Goal: Task Accomplishment & Management: Complete application form

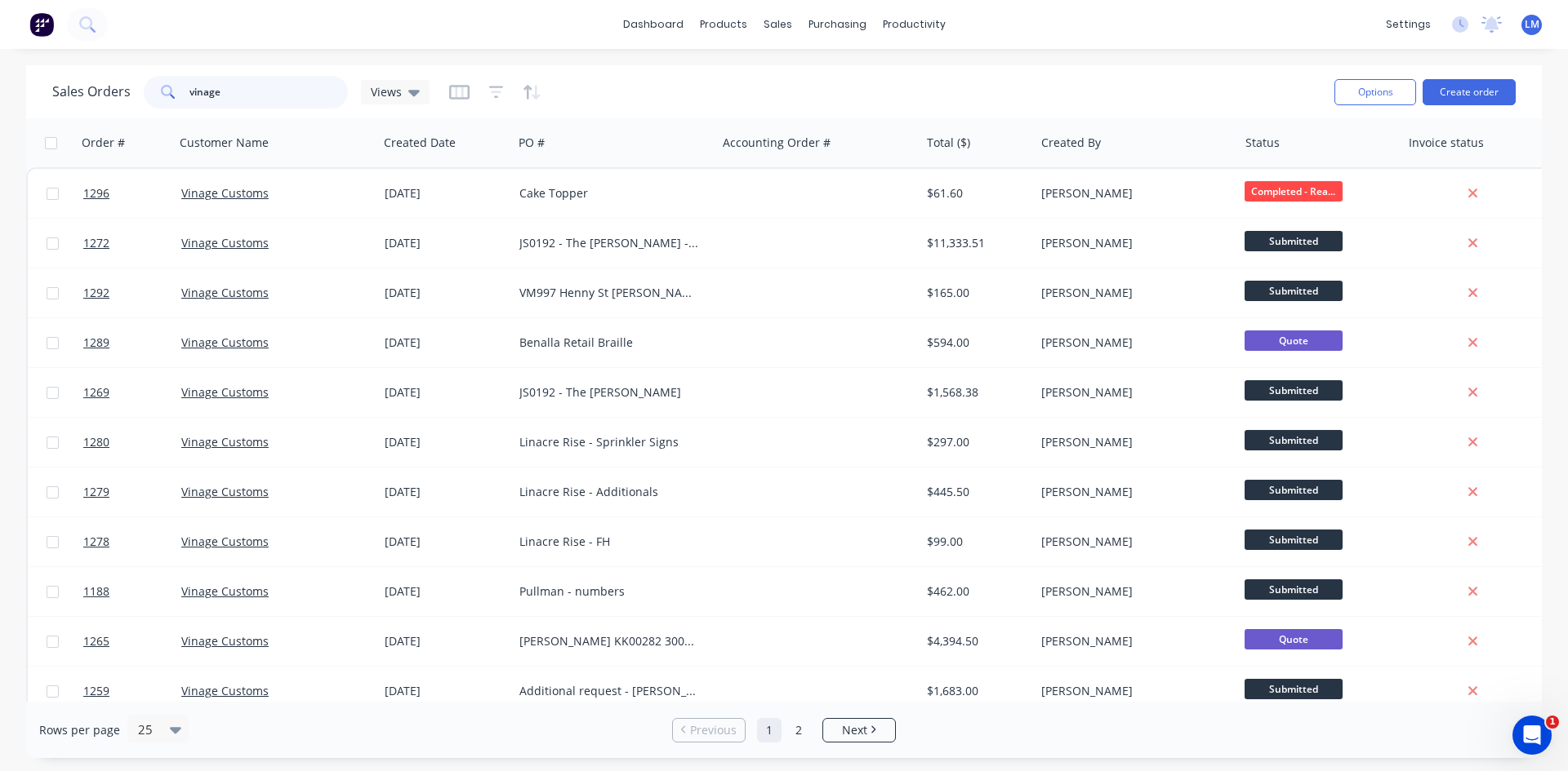
drag, startPoint x: 160, startPoint y: 93, endPoint x: 108, endPoint y: 93, distance: 52.0
click at [109, 93] on div "Sales Orders vinage Views" at bounding box center [240, 92] width 377 height 32
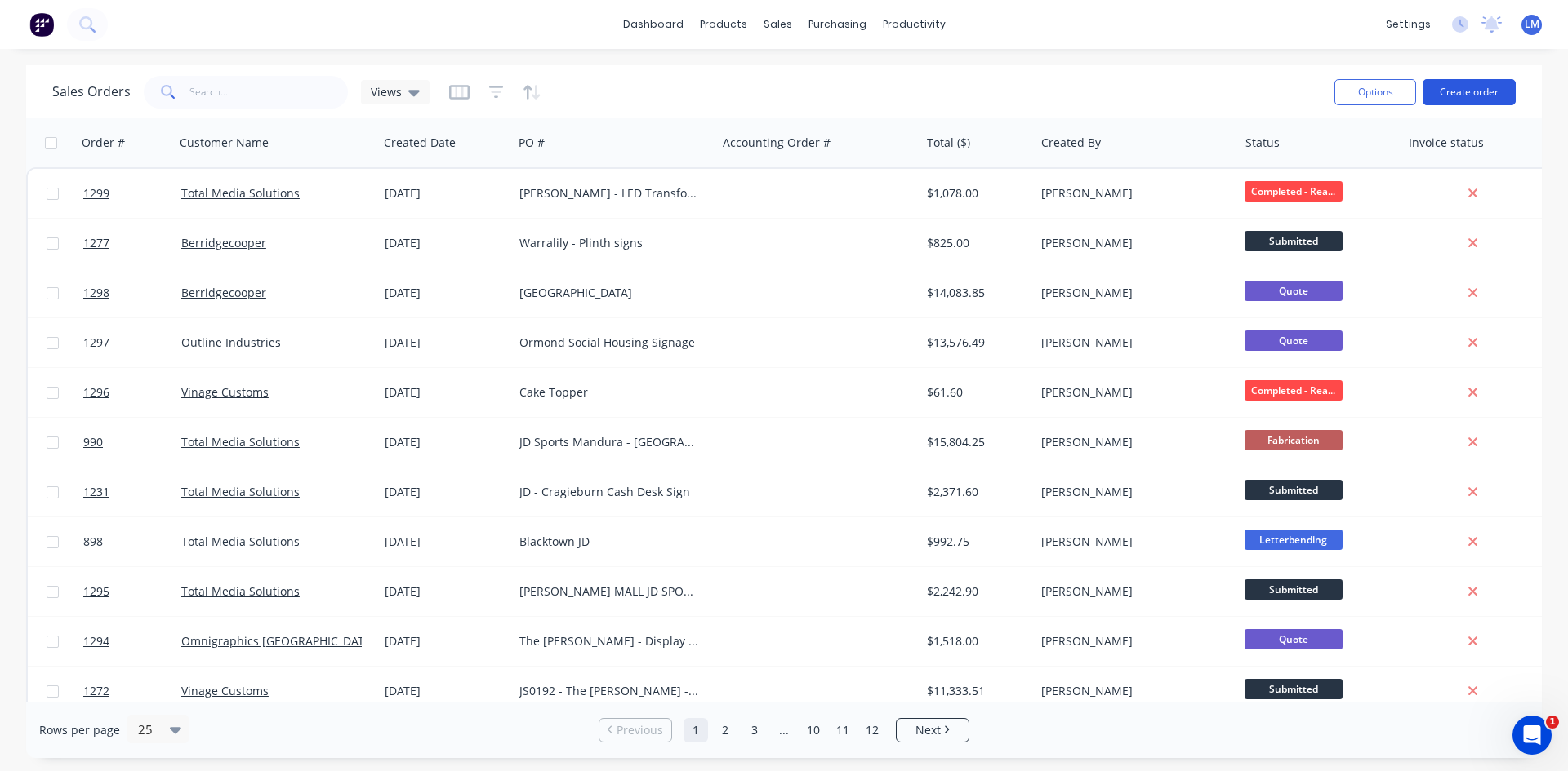
click at [1488, 92] on button "Create order" at bounding box center [1469, 93] width 94 height 26
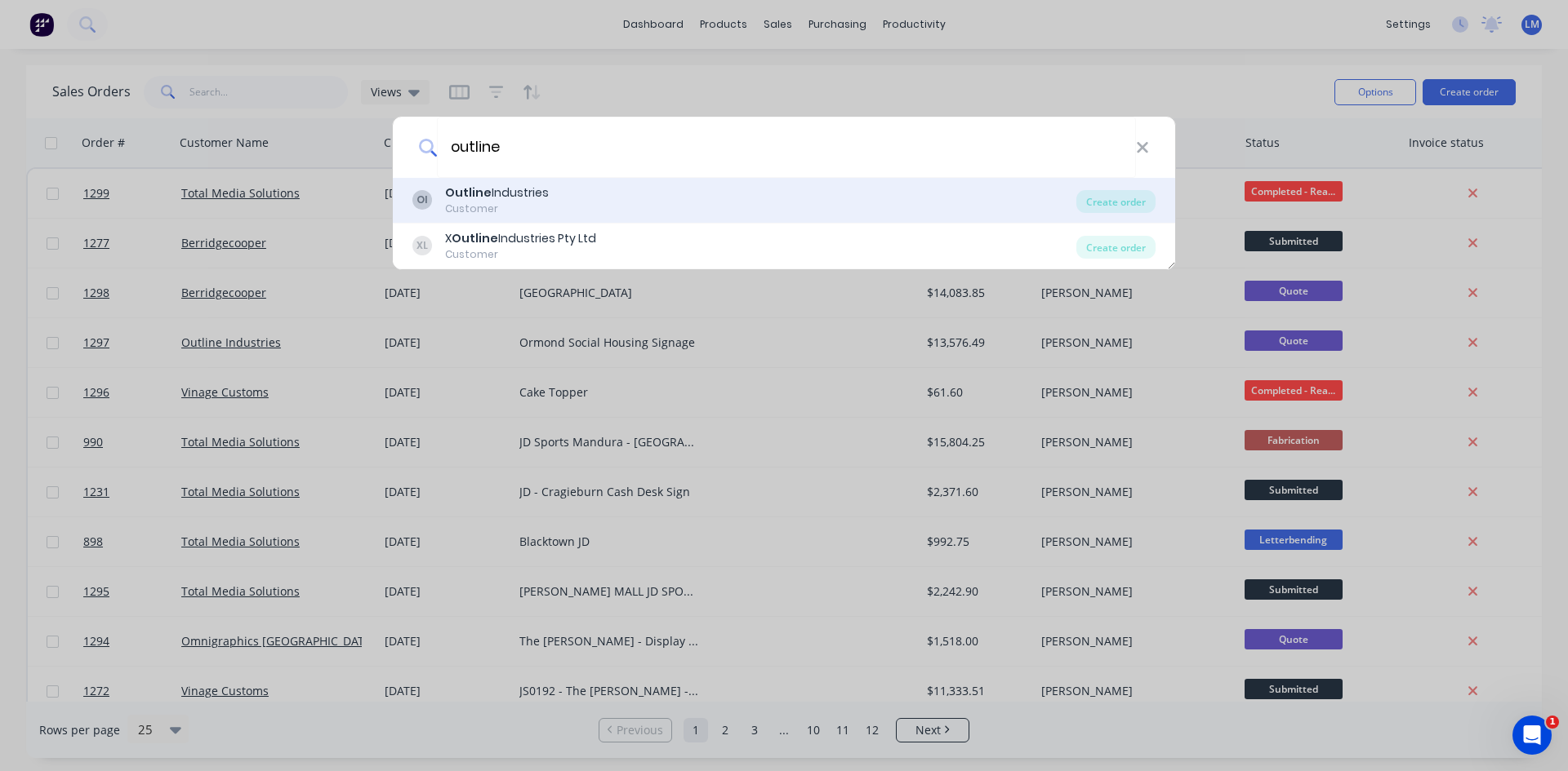
type input "outline"
click at [555, 191] on div "OI Outline Industries Customer" at bounding box center [744, 200] width 664 height 31
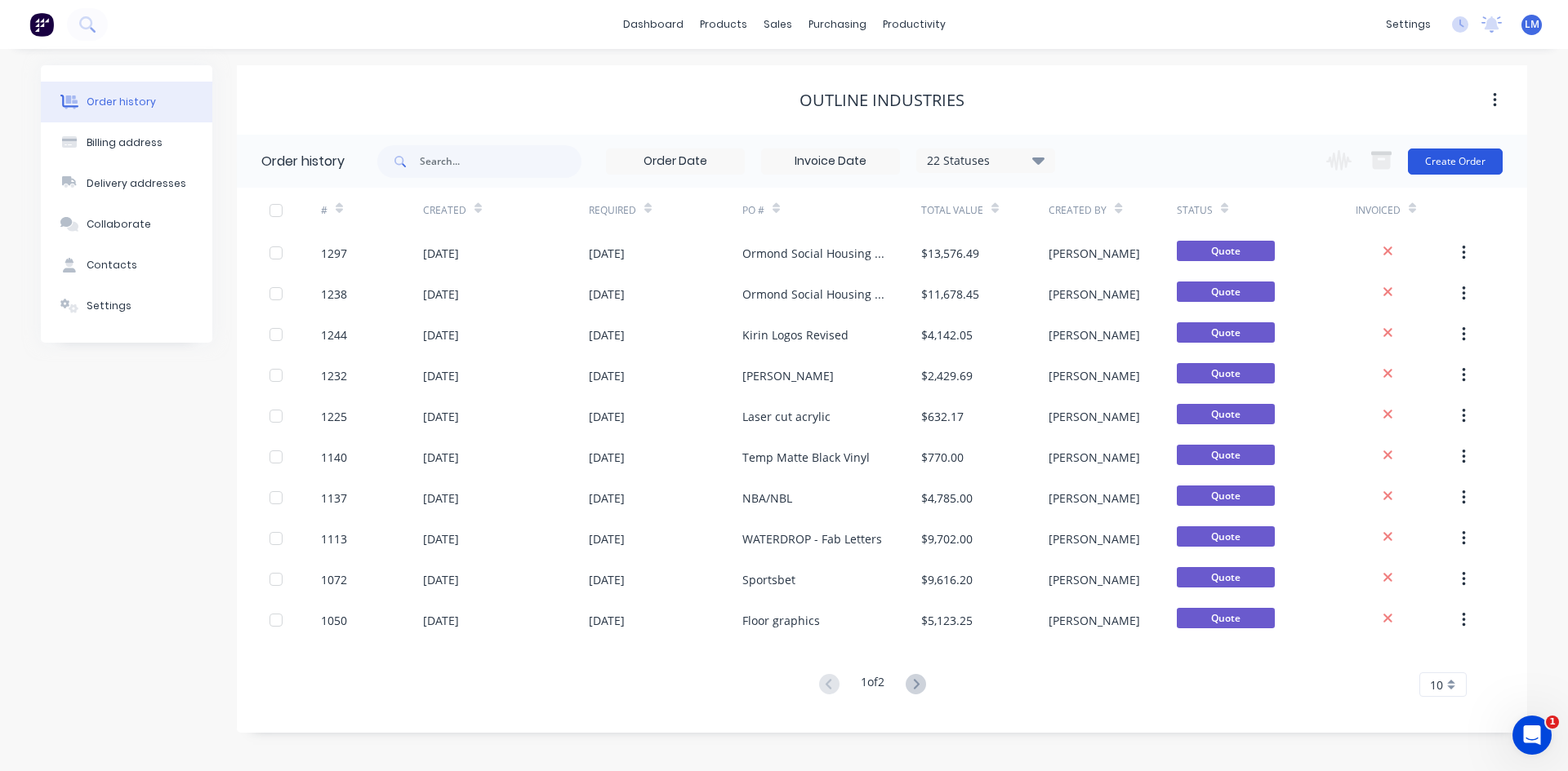
click at [1445, 168] on button "Create Order" at bounding box center [1455, 161] width 94 height 26
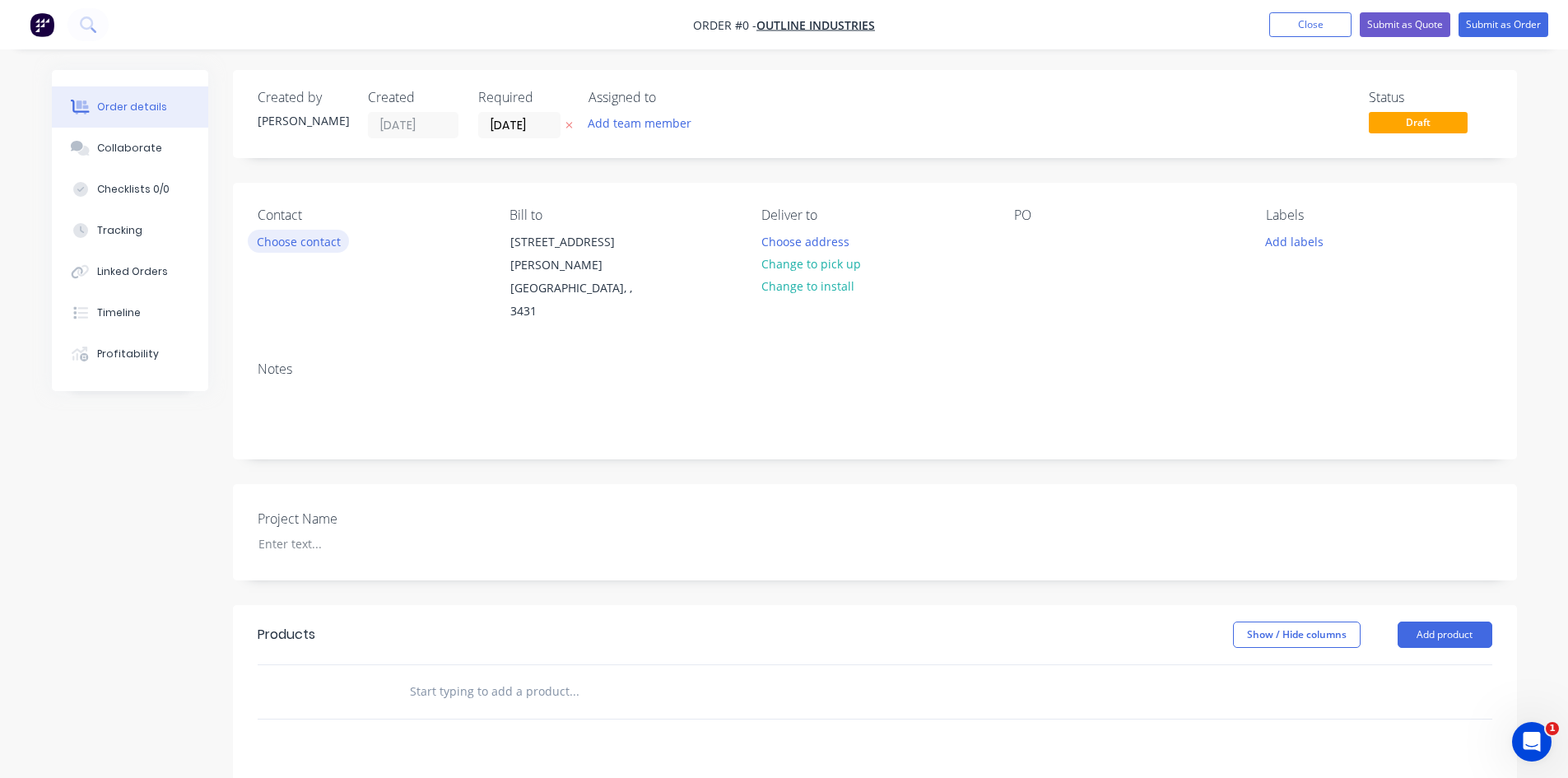
click at [305, 242] on button "Choose contact" at bounding box center [298, 241] width 101 height 22
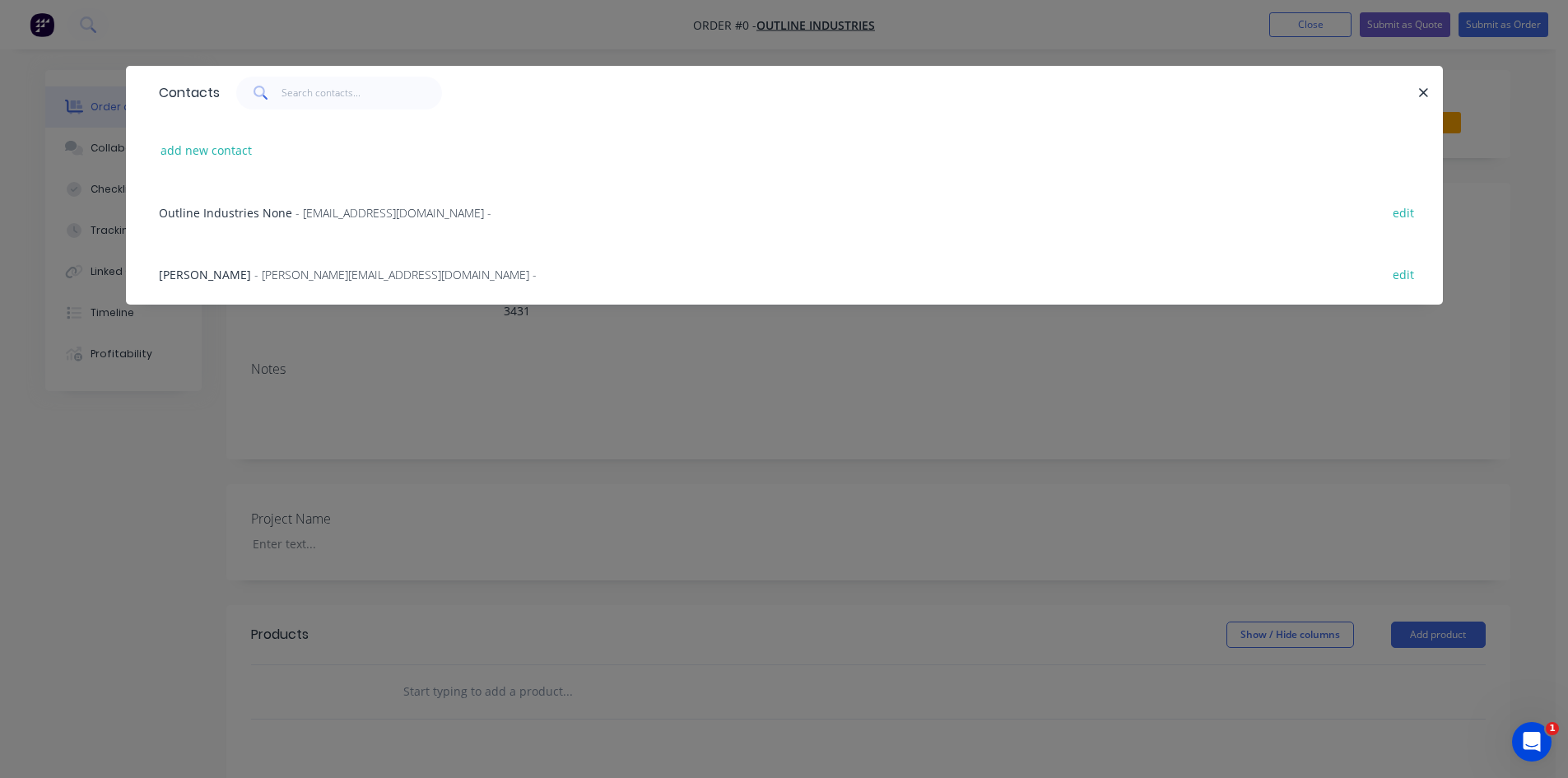
click at [274, 276] on span "- [PERSON_NAME][EMAIL_ADDRESS][DOMAIN_NAME] -" at bounding box center [395, 275] width 282 height 16
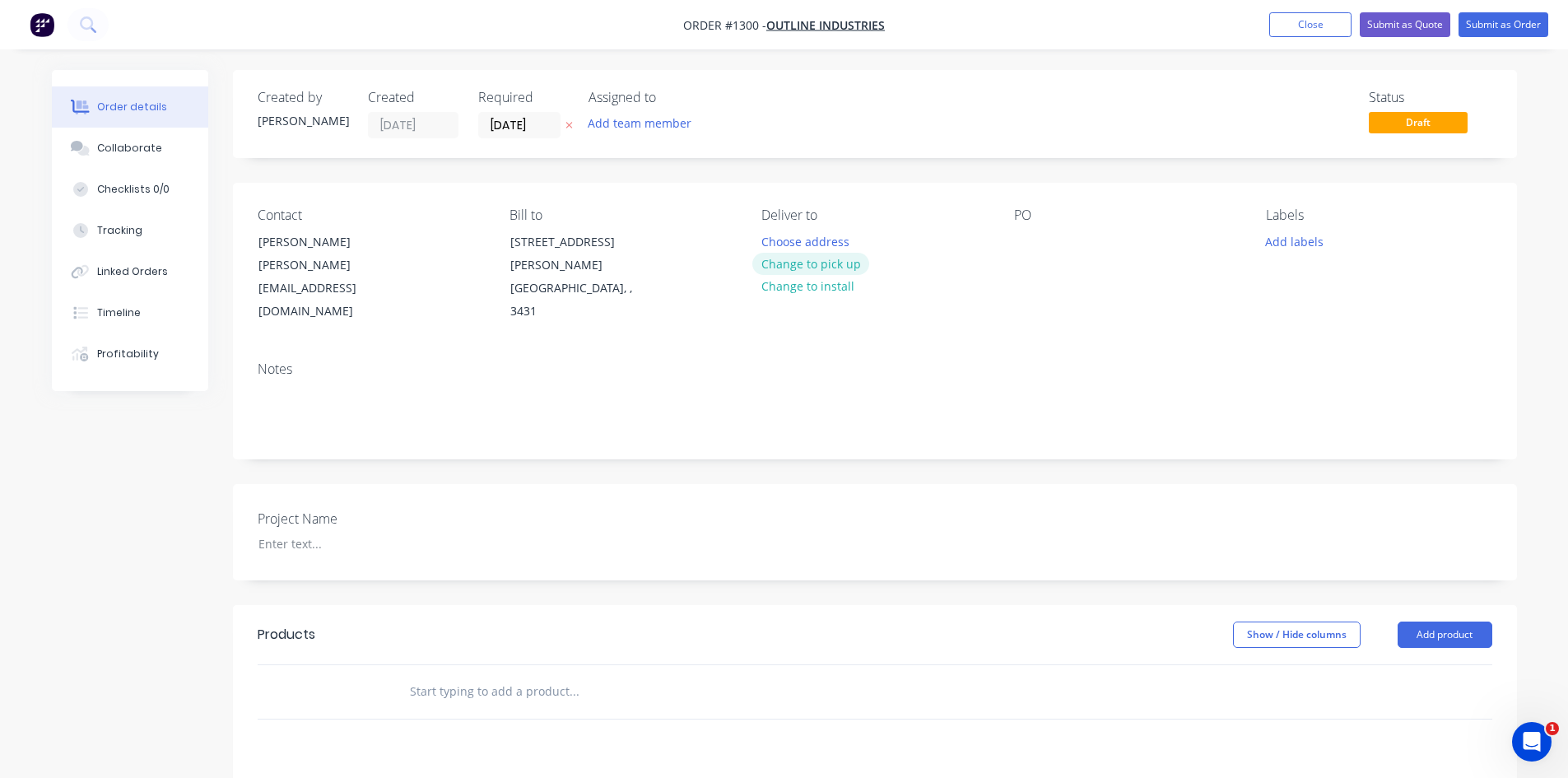
click at [831, 264] on button "Change to pick up" at bounding box center [811, 264] width 117 height 22
click at [1025, 239] on div at bounding box center [1027, 242] width 26 height 24
paste div
click at [290, 532] on div at bounding box center [348, 545] width 205 height 24
paste div
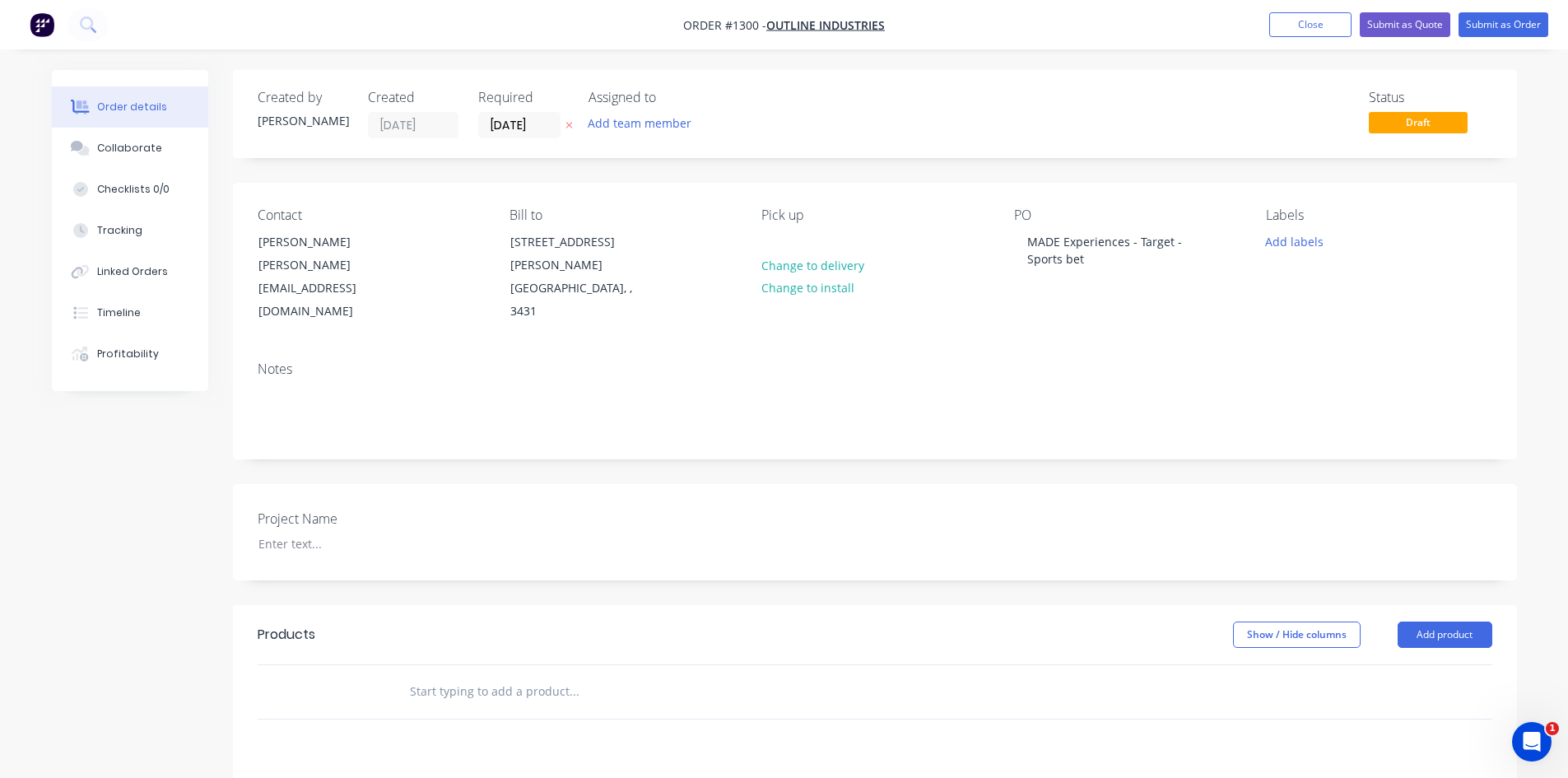
click at [490, 622] on div "Products" at bounding box center [388, 635] width 262 height 26
click at [303, 532] on div at bounding box center [348, 545] width 205 height 24
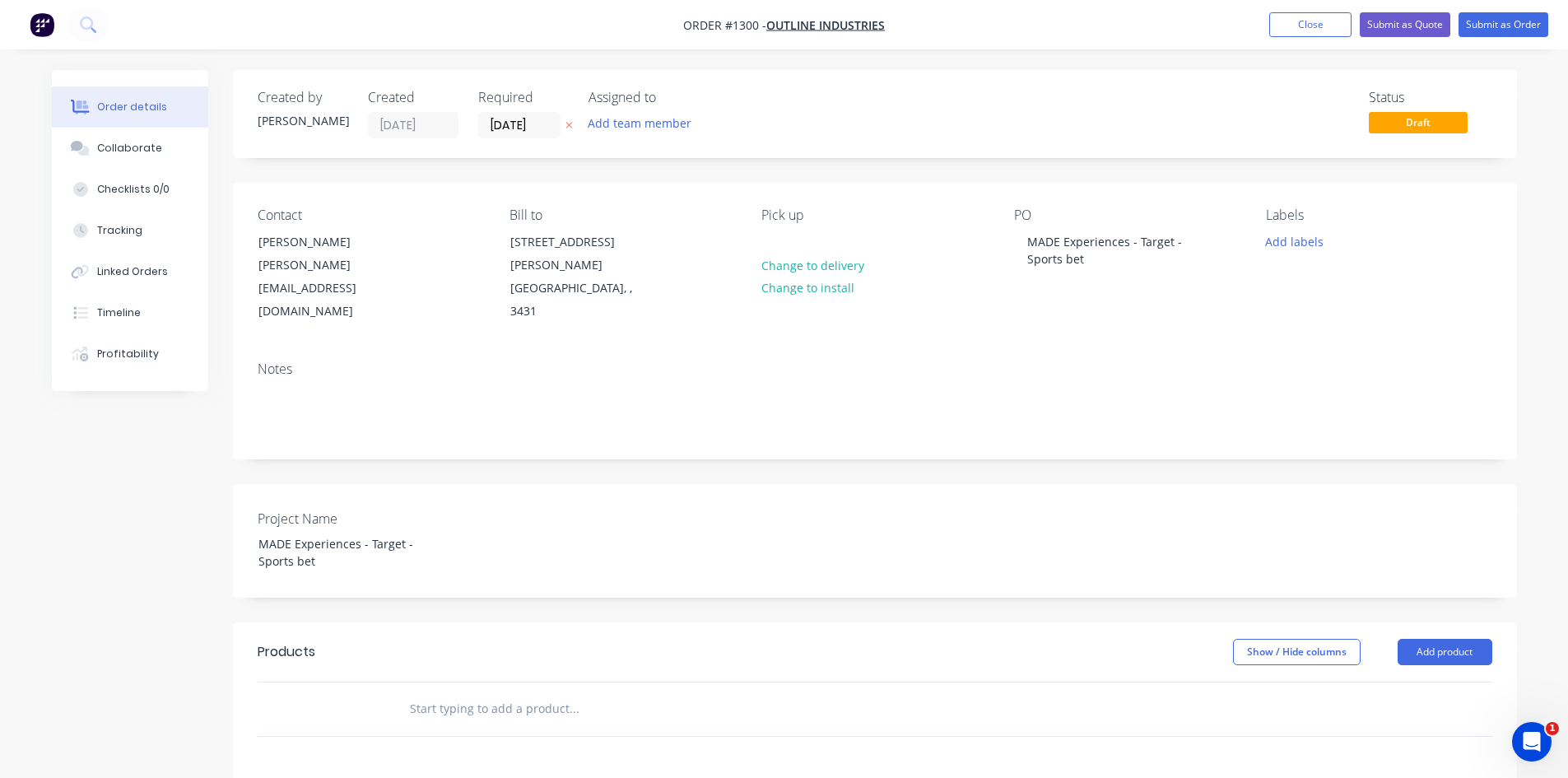
click at [586, 622] on header "Products Show / Hide columns Add product" at bounding box center [874, 651] width 1284 height 59
click at [469, 692] on input "text" at bounding box center [573, 708] width 330 height 33
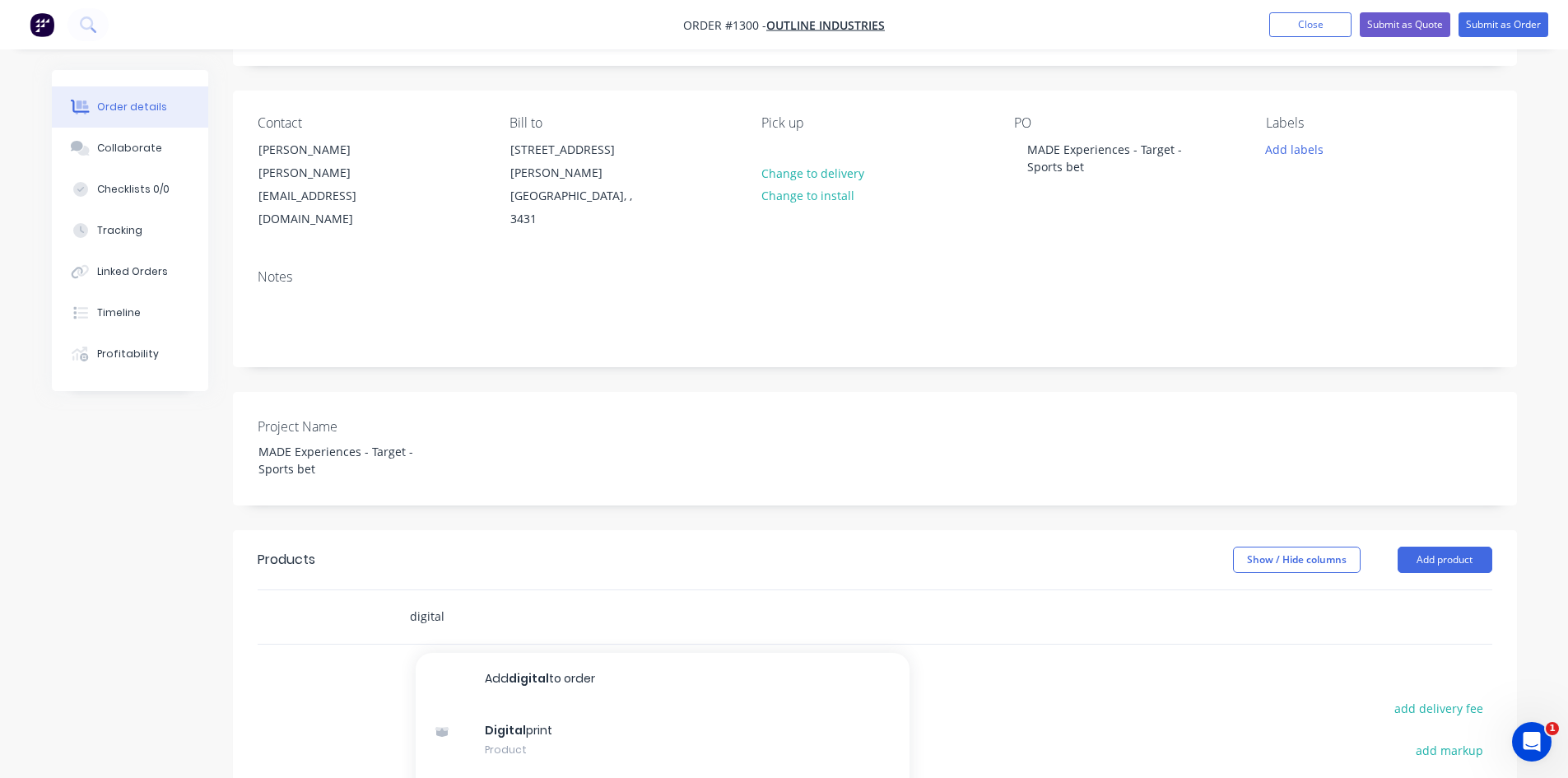
scroll to position [247, 0]
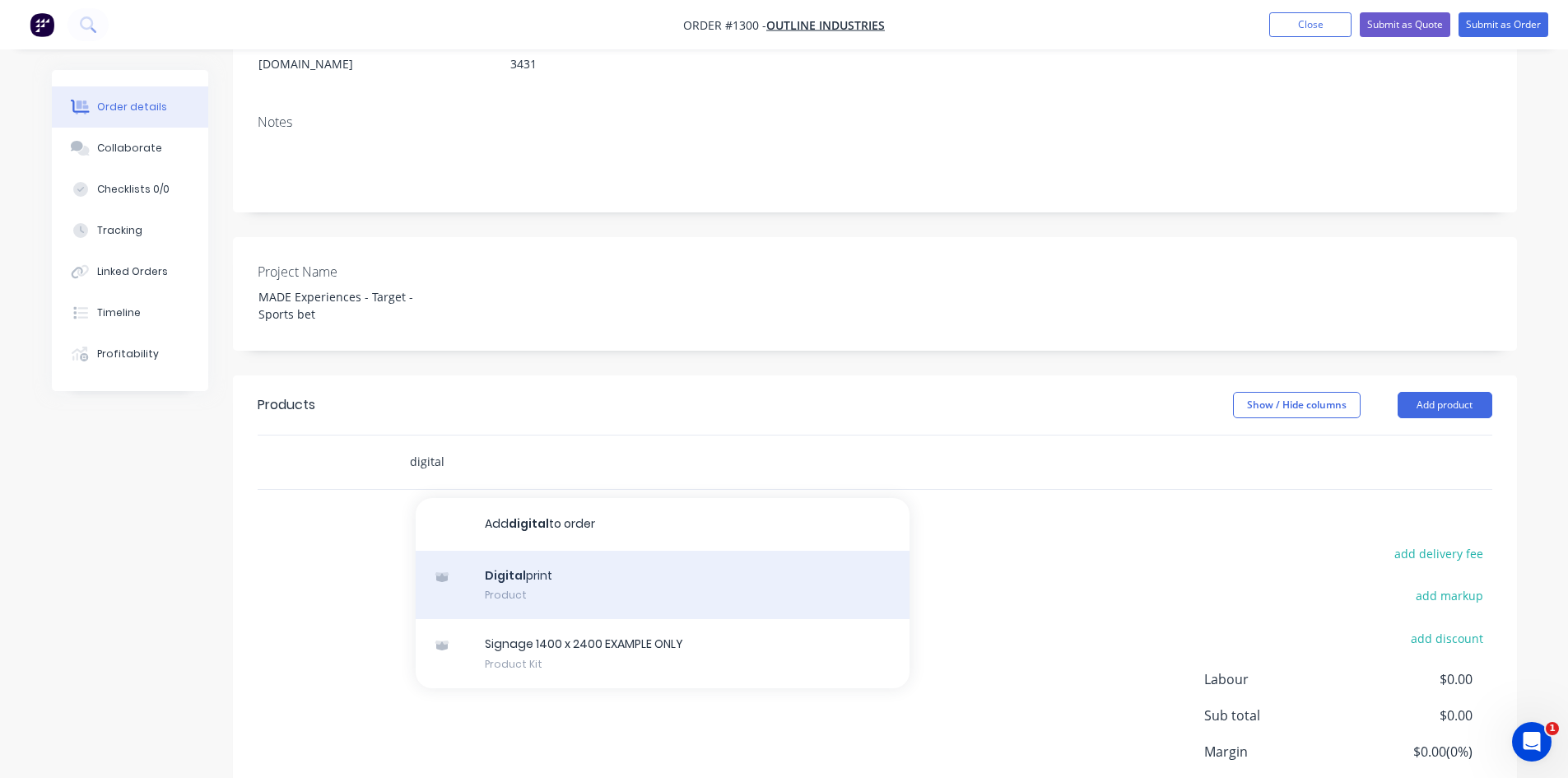
type input "digital"
click at [553, 552] on div "Digital print Product" at bounding box center [662, 586] width 494 height 69
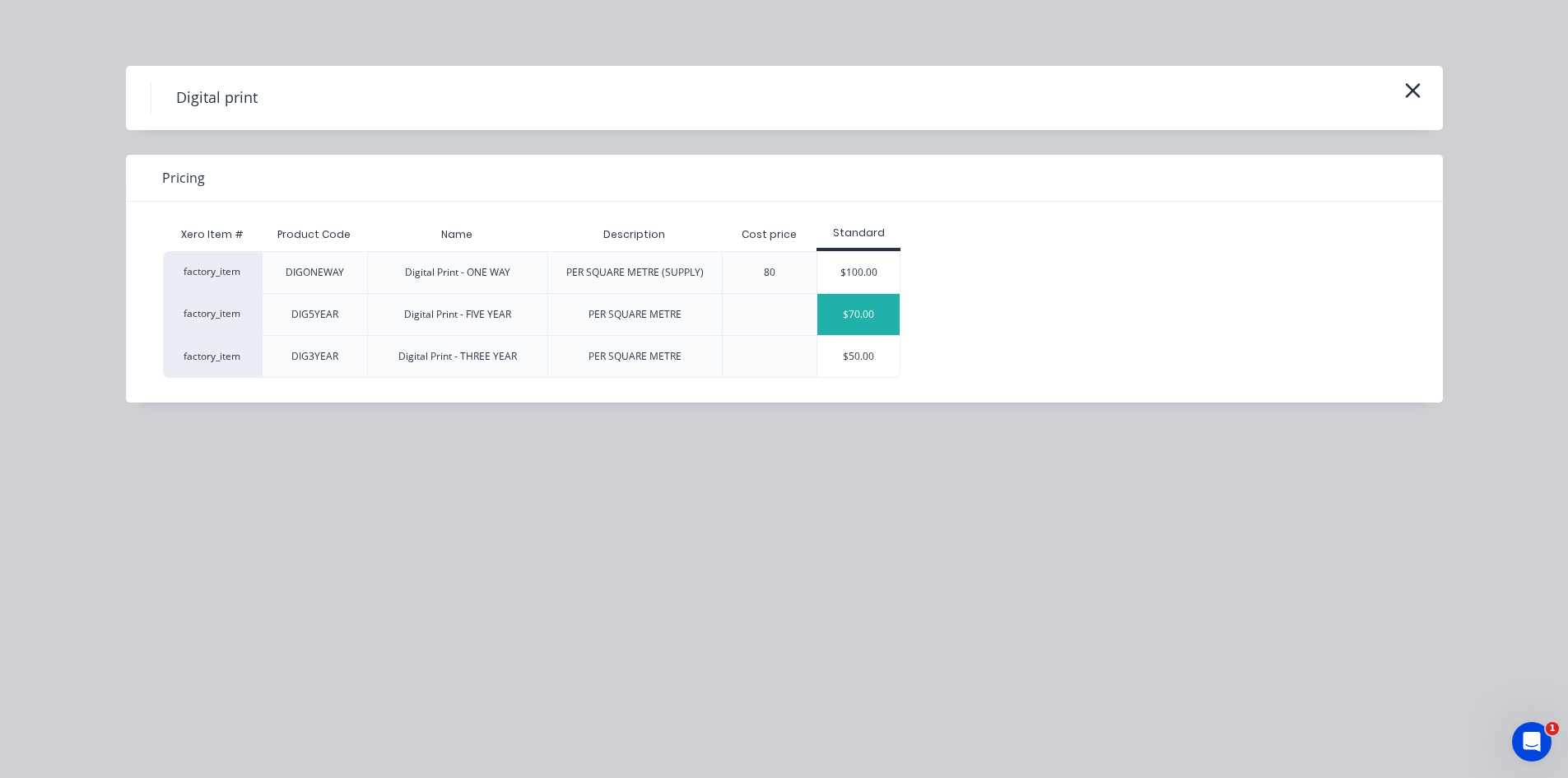
click at [866, 317] on div "$70.00" at bounding box center [858, 315] width 82 height 41
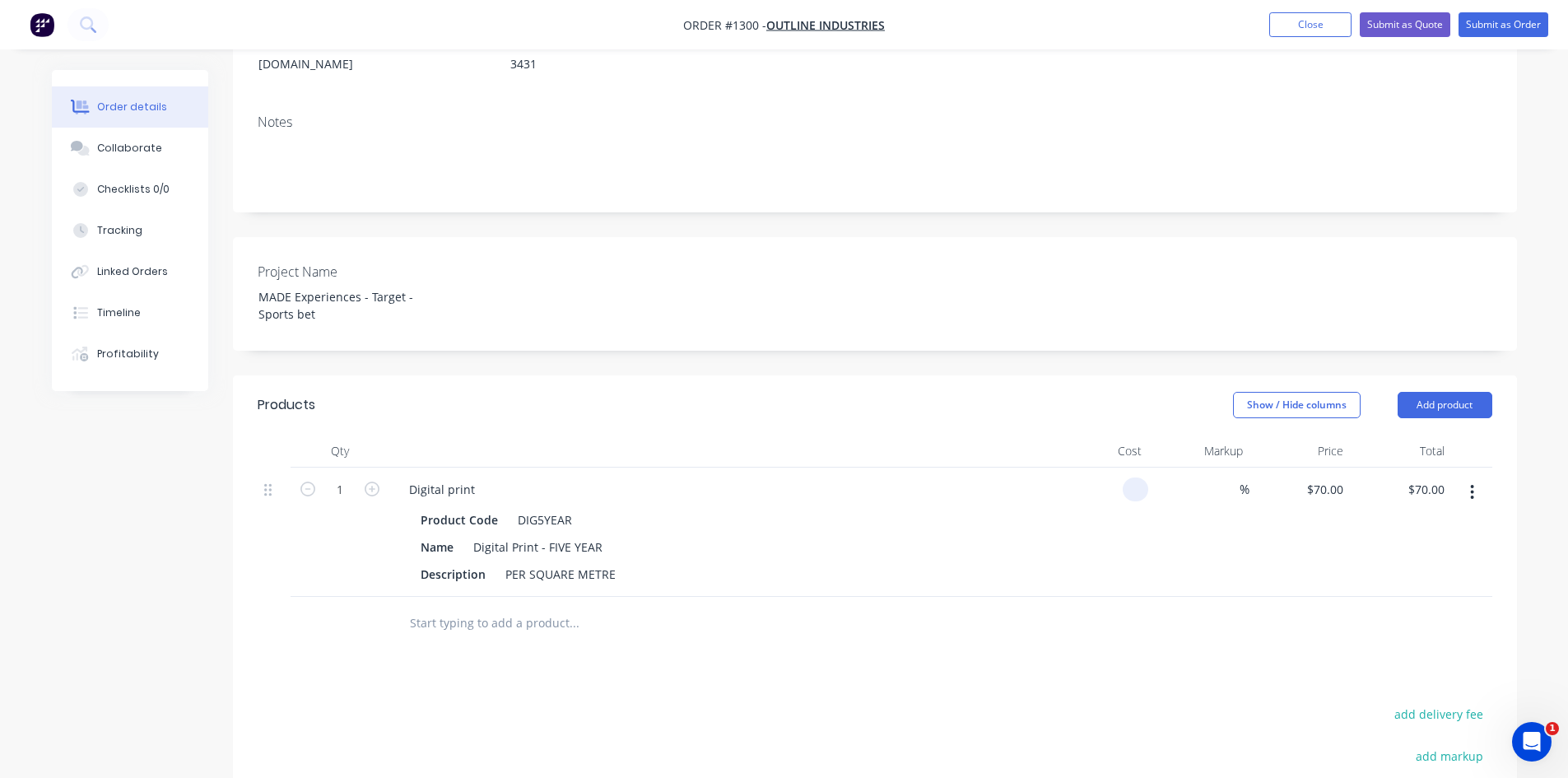
click at [1123, 477] on div at bounding box center [1135, 489] width 25 height 24
type input "$0.00"
click at [348, 477] on input "1" at bounding box center [340, 489] width 43 height 24
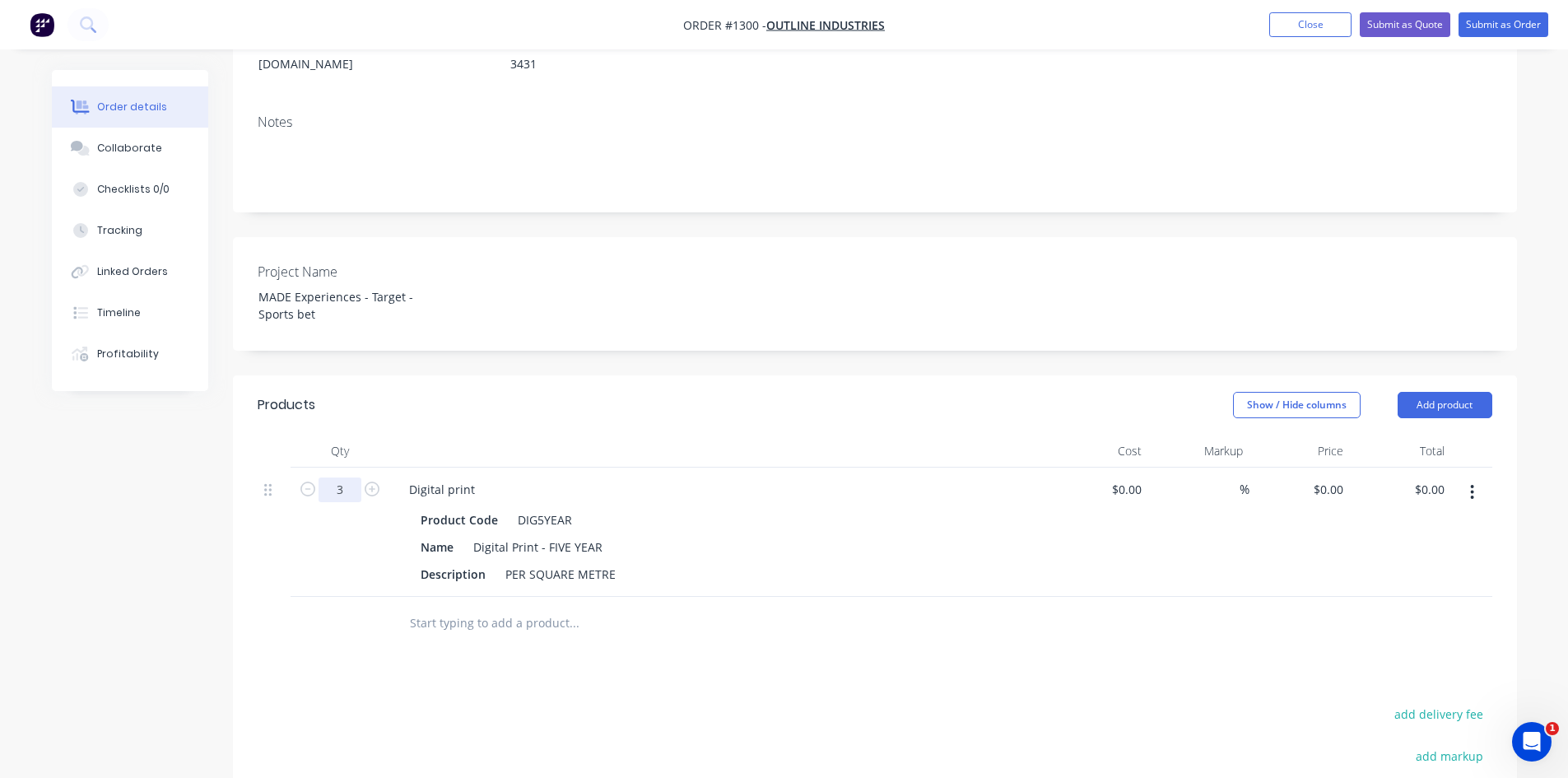
type input "3"
click at [946, 659] on div "Products Show / Hide columns Add product Qty Cost Markup Price Total 3 Digital …" at bounding box center [874, 711] width 1284 height 671
click at [1320, 468] on div "0 $0.00" at bounding box center [1300, 532] width 101 height 129
type input "$70.00"
type input "$210.00"
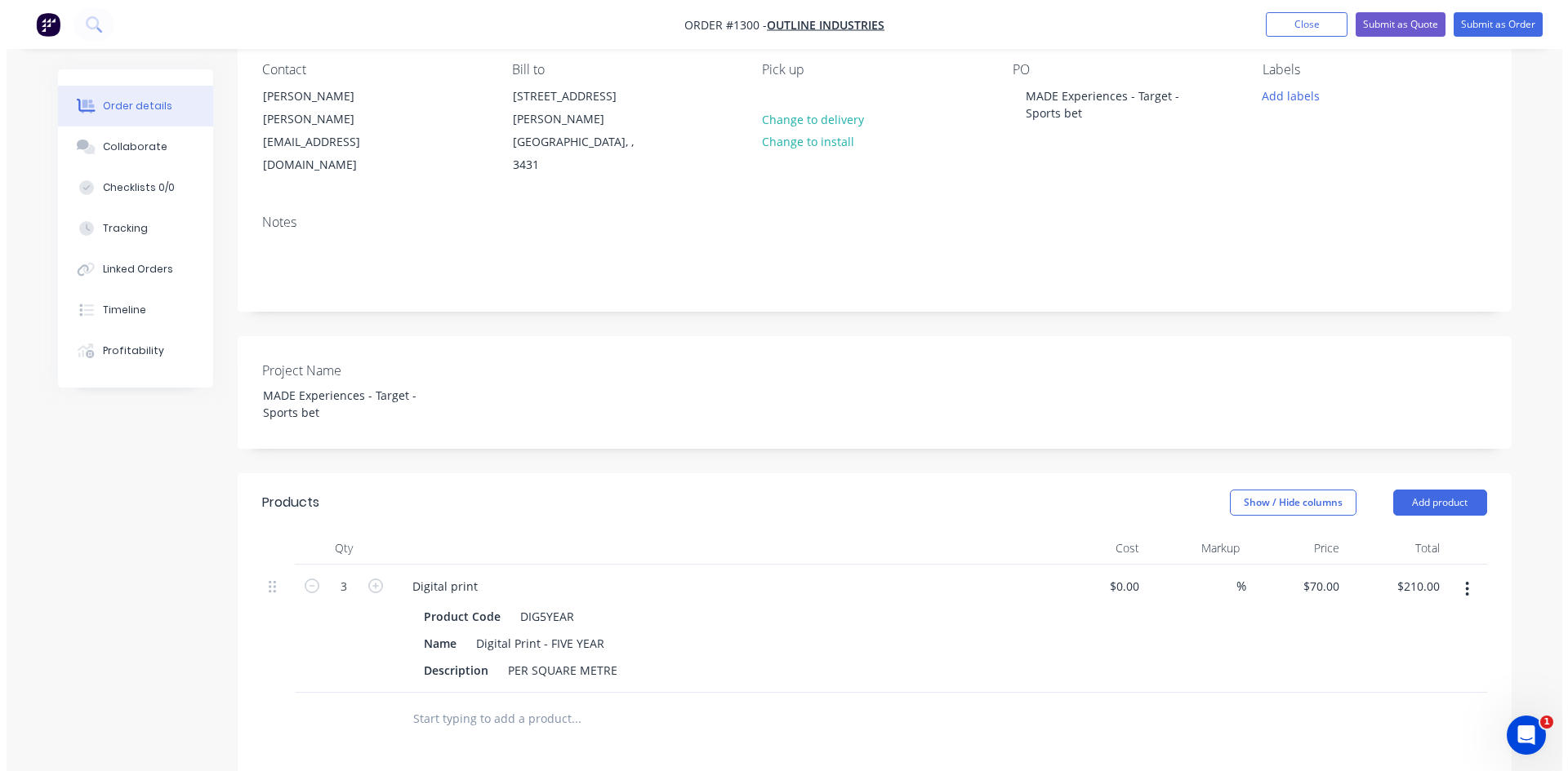
scroll to position [0, 0]
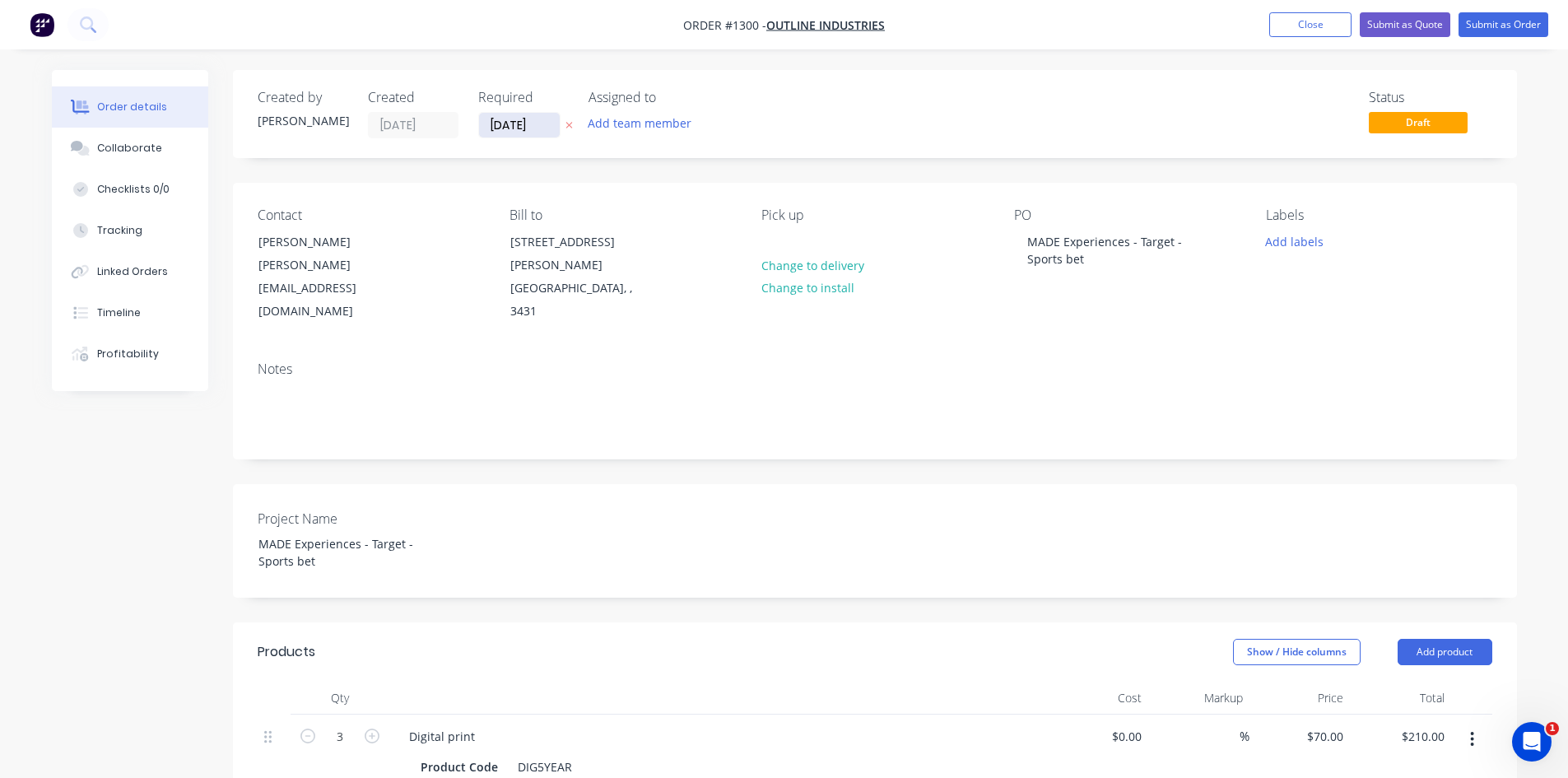
click at [551, 127] on input "[DATE]" at bounding box center [519, 125] width 80 height 24
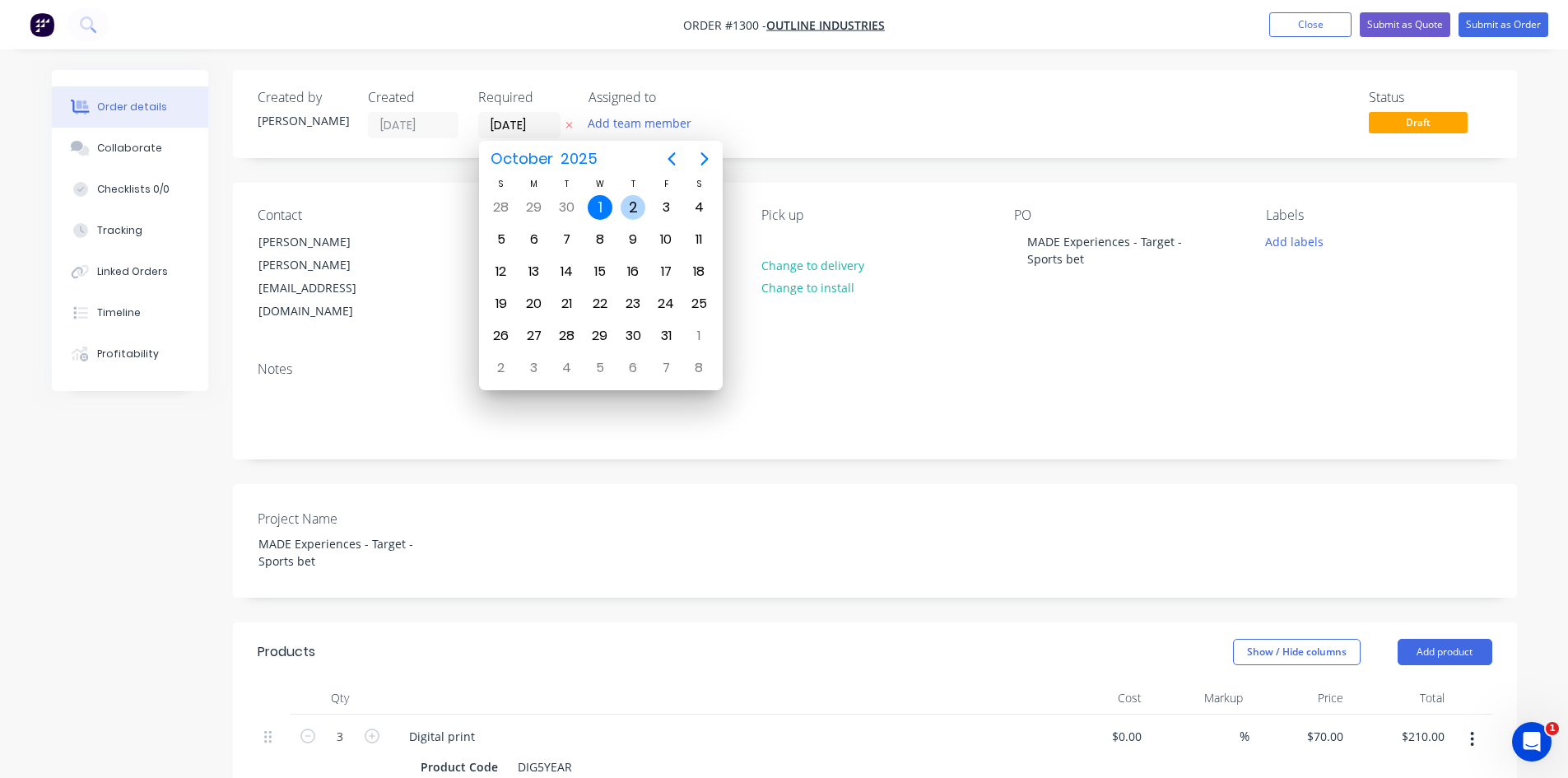
click at [629, 209] on div "2" at bounding box center [633, 207] width 24 height 24
type input "[DATE]"
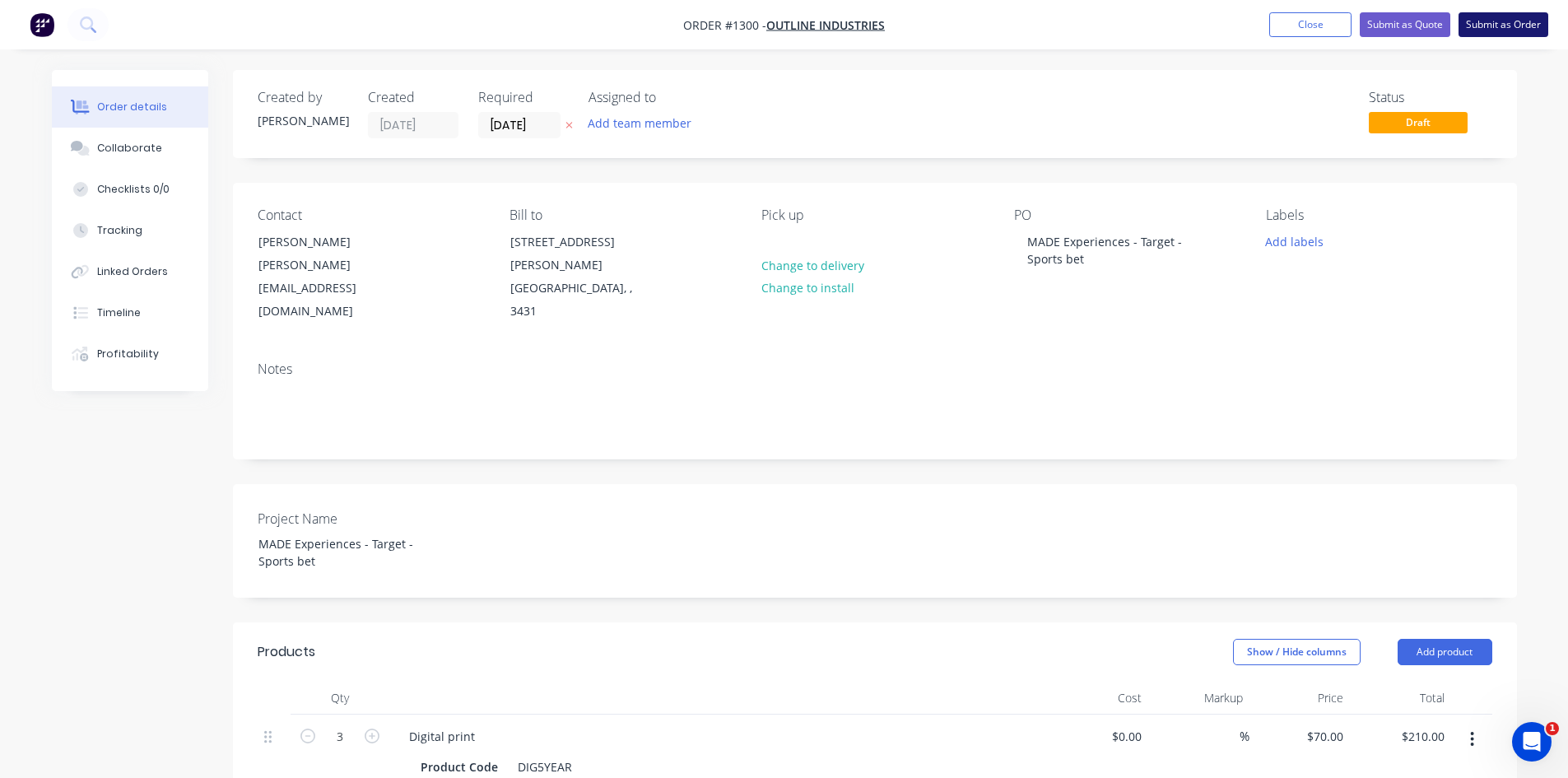
click at [1499, 27] on button "Submit as Order" at bounding box center [1504, 24] width 90 height 24
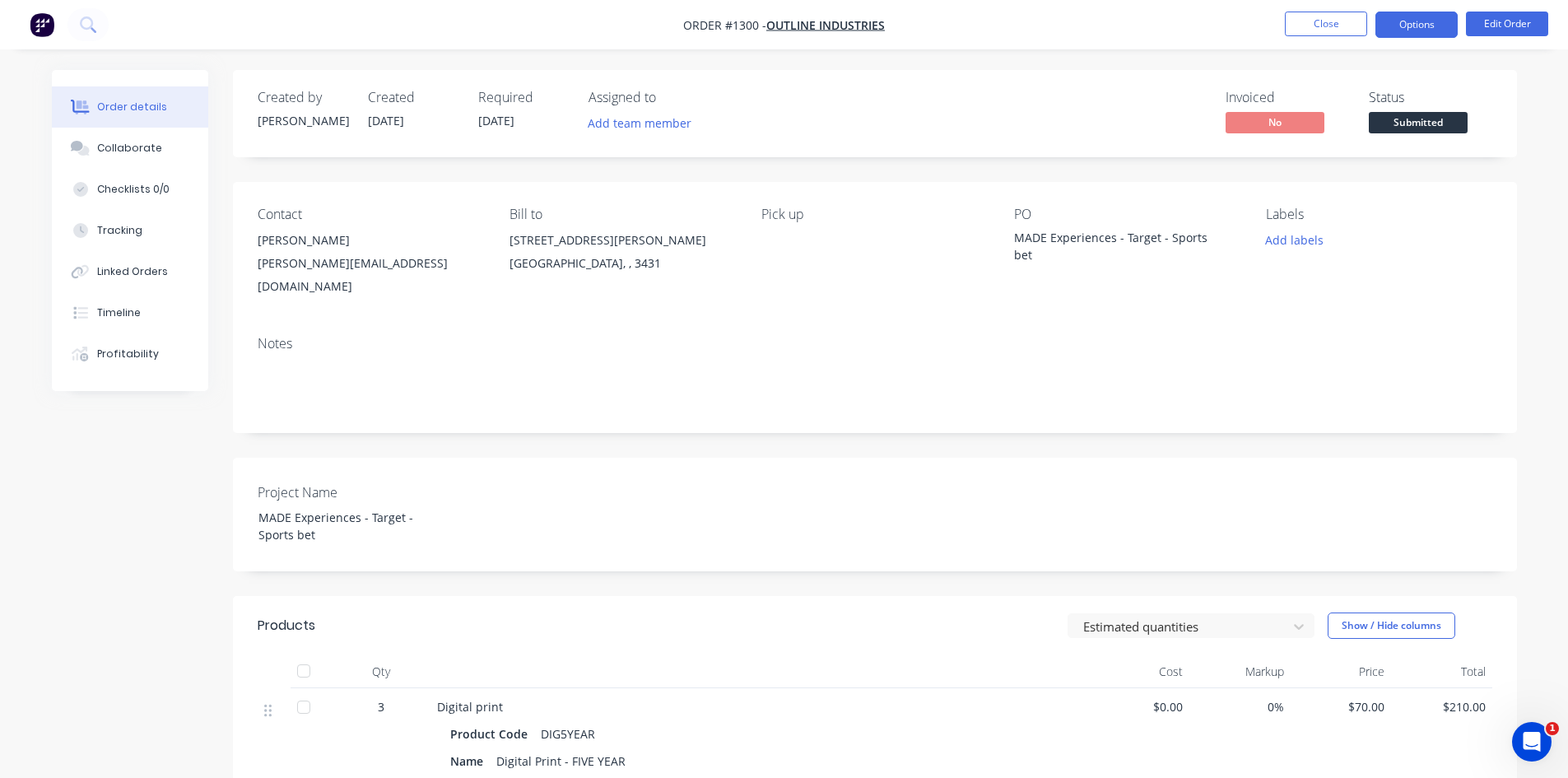
click at [1422, 25] on button "Options" at bounding box center [1417, 24] width 82 height 26
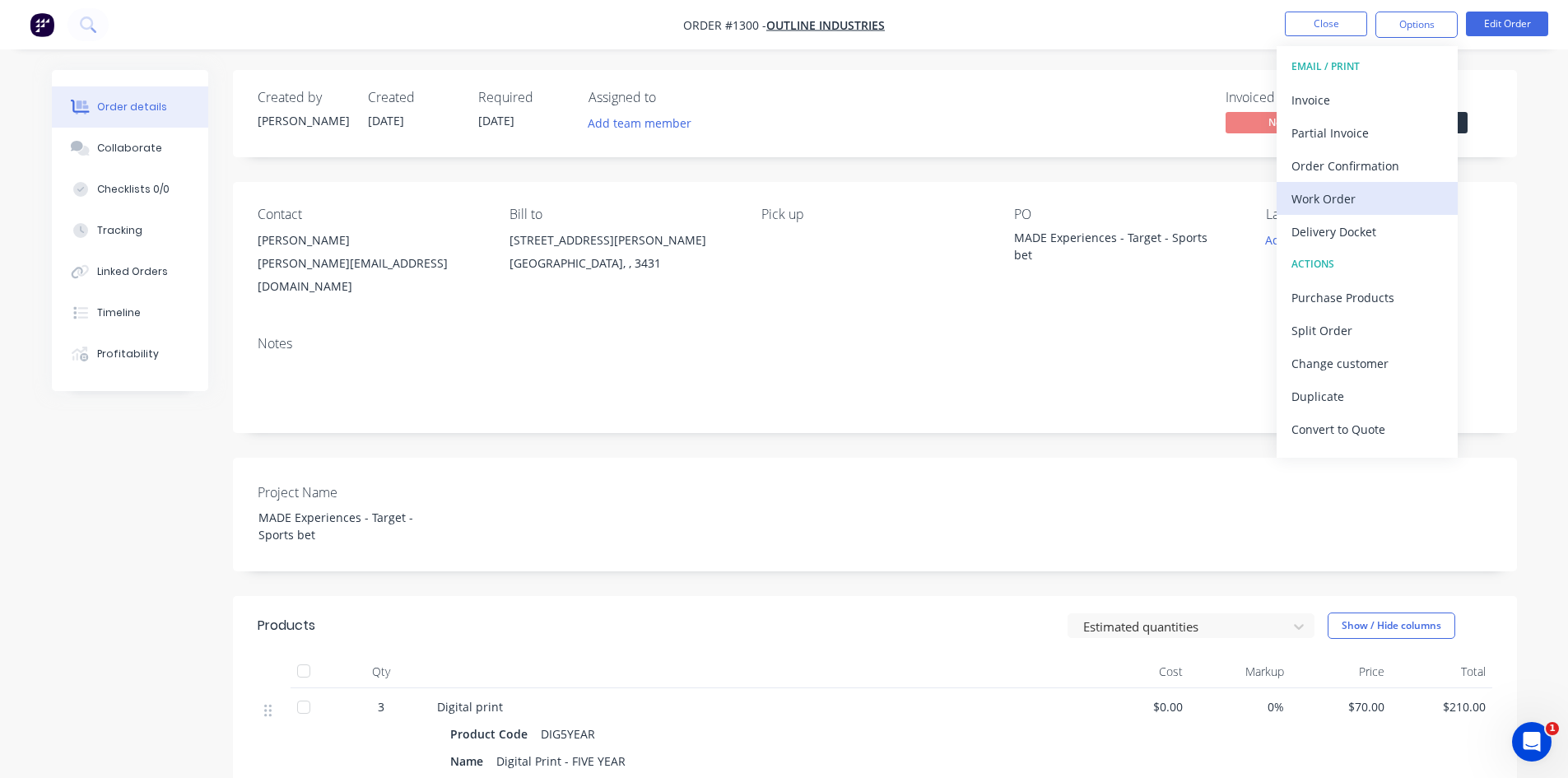
click at [1344, 203] on div "Work Order" at bounding box center [1367, 199] width 151 height 24
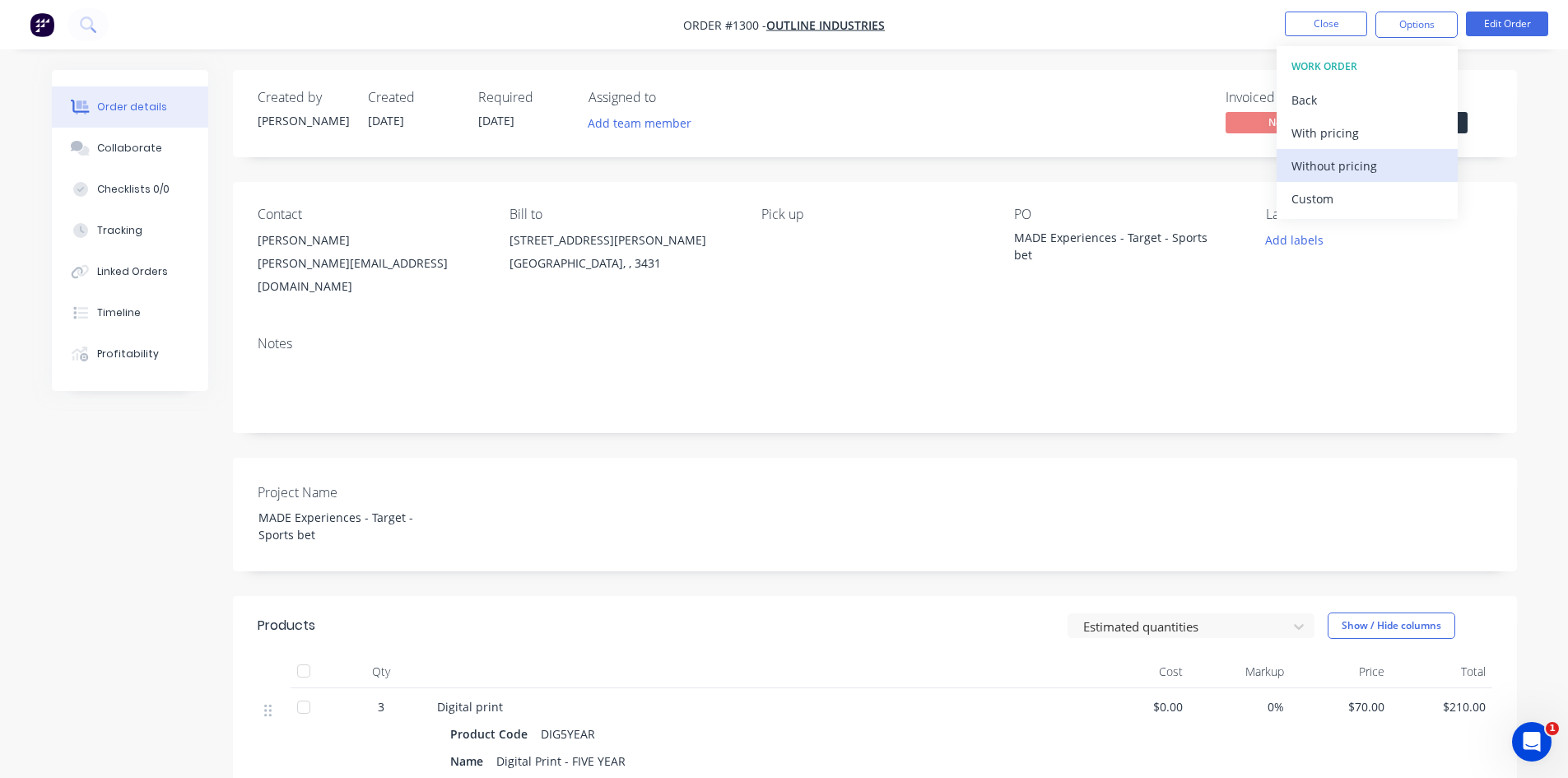
click at [1349, 162] on div "Without pricing" at bounding box center [1367, 166] width 151 height 24
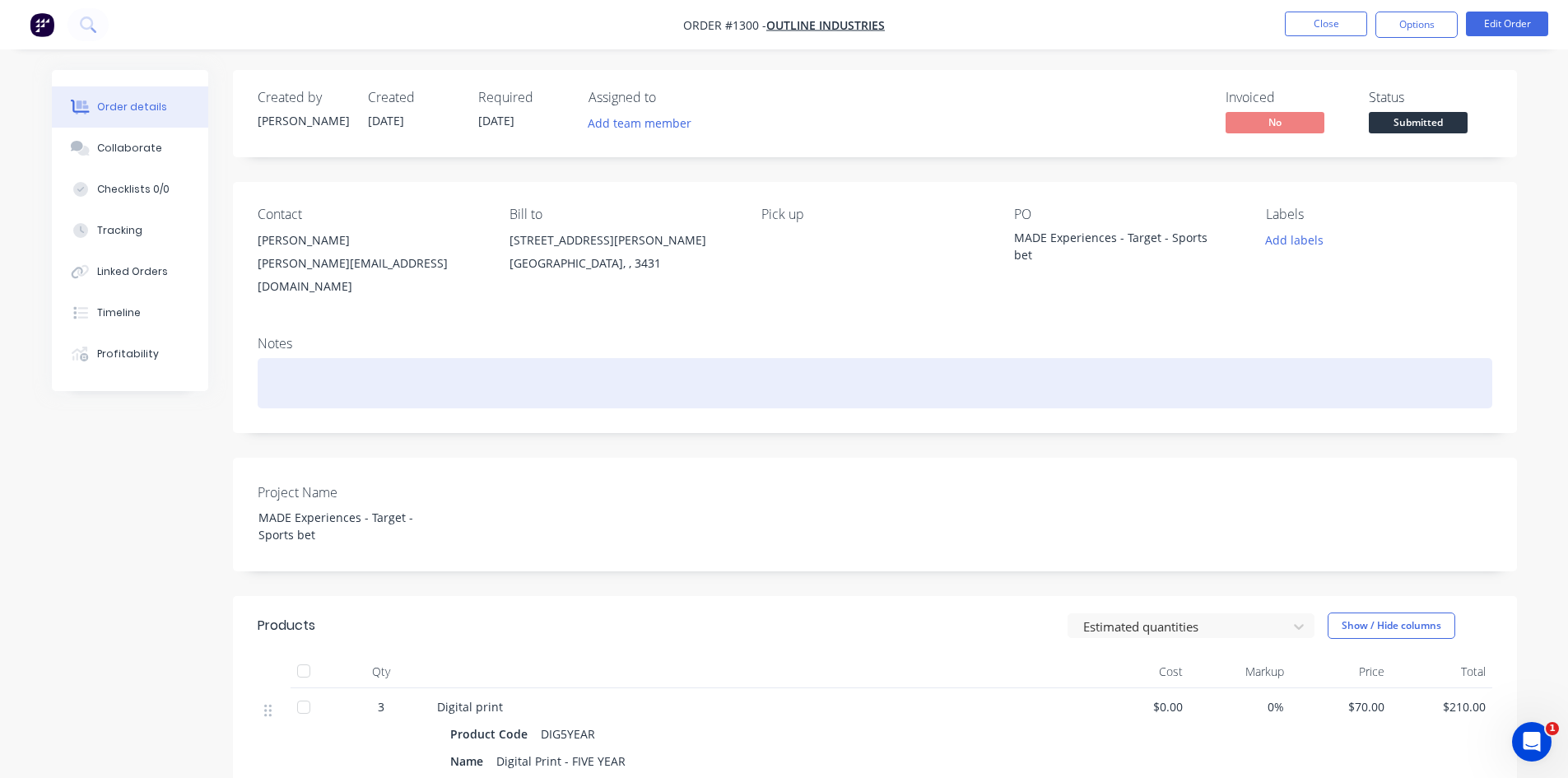
click at [863, 358] on div at bounding box center [875, 383] width 1235 height 50
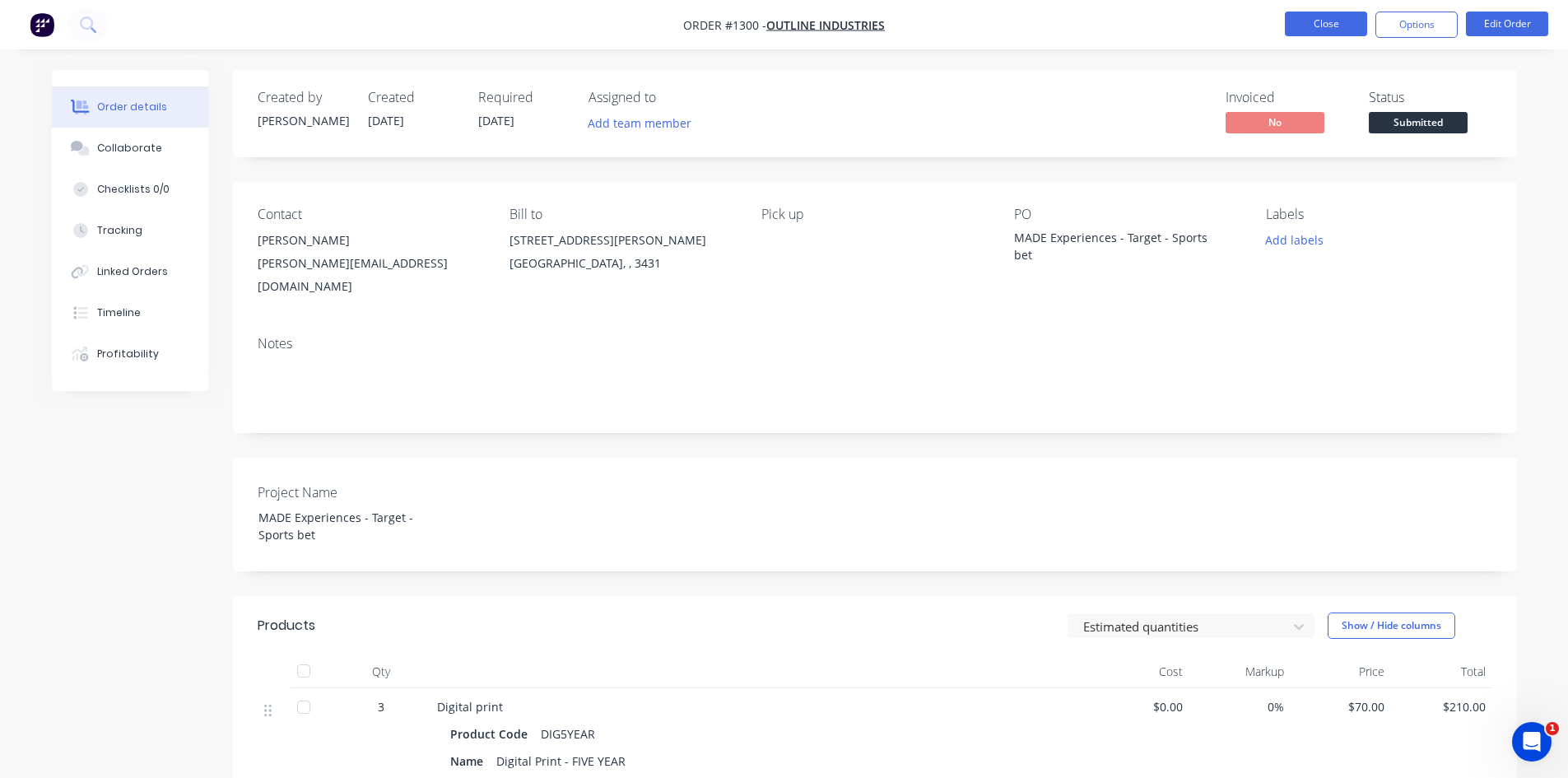
click at [1324, 21] on button "Close" at bounding box center [1326, 23] width 82 height 24
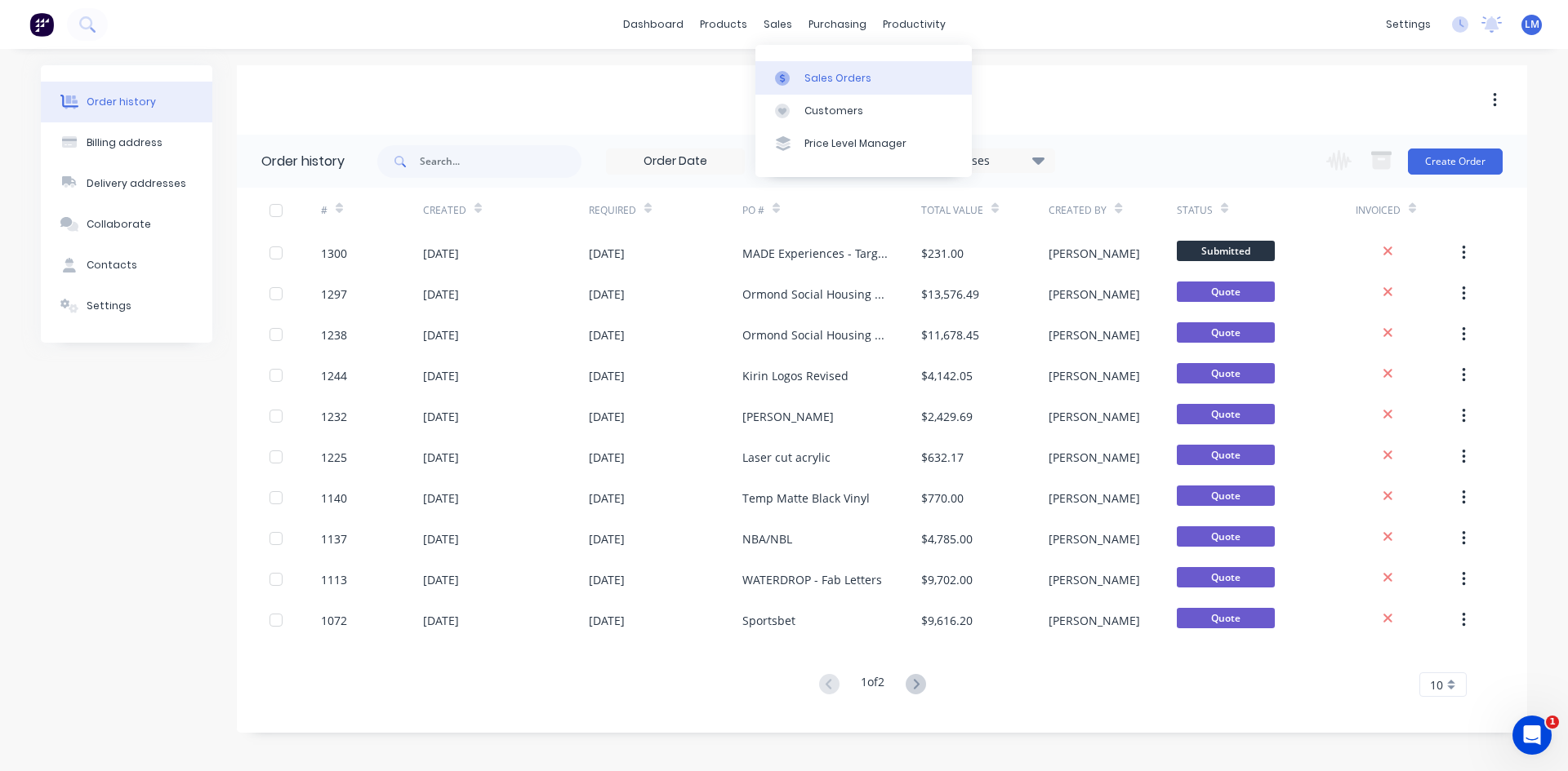
click at [809, 76] on div "Sales Orders" at bounding box center [837, 79] width 67 height 15
